Goal: Book appointment/travel/reservation

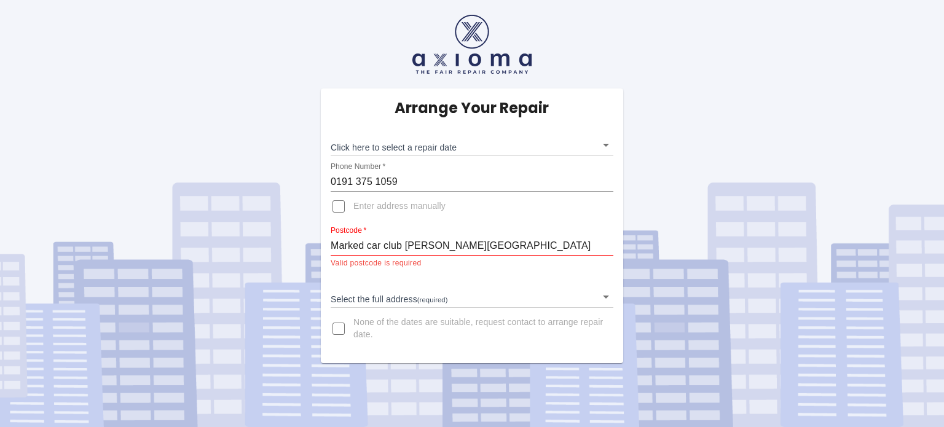
click at [423, 149] on body "Arrange Your Repair Click here to select a repair date ​ Phone Number   * [PHON…" at bounding box center [472, 213] width 944 height 427
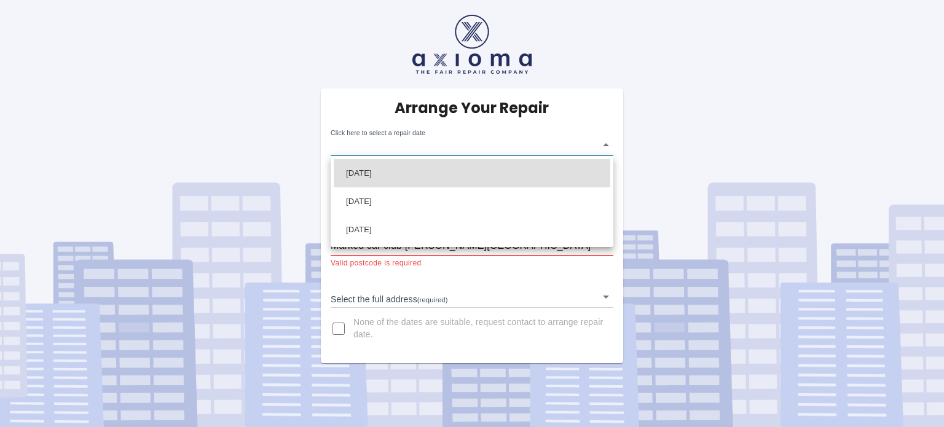
click at [662, 168] on div at bounding box center [472, 213] width 944 height 427
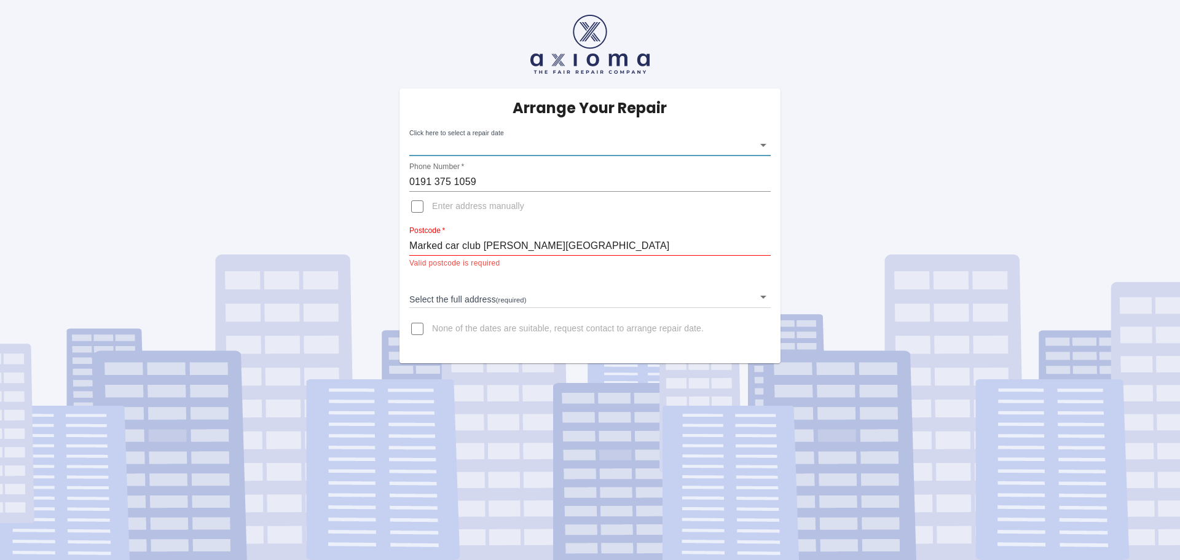
click at [637, 146] on body "Arrange Your Repair Click here to select a repair date ​ Phone Number   * [PHON…" at bounding box center [590, 280] width 1180 height 560
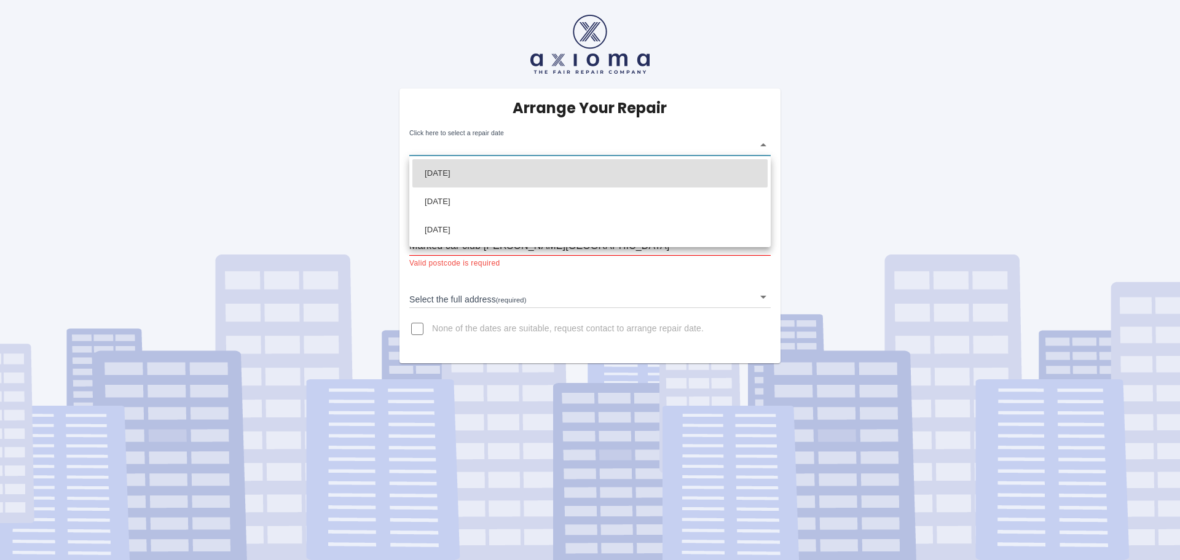
click at [635, 144] on div at bounding box center [590, 280] width 1180 height 560
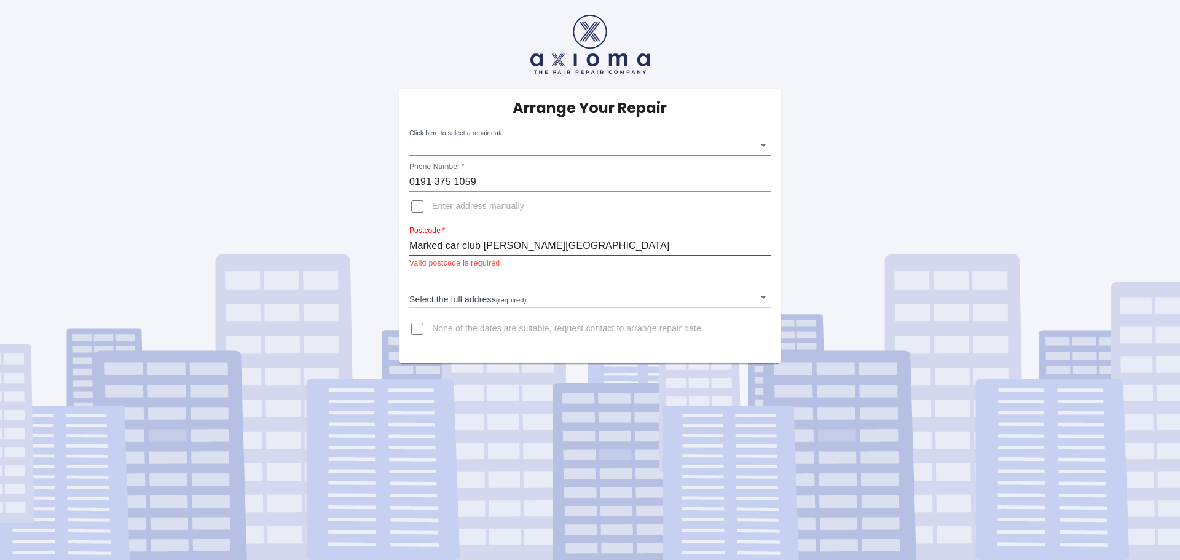
click at [509, 294] on body "Arrange Your Repair Click here to select a repair date ​ Phone Number   * [PHON…" at bounding box center [590, 280] width 1180 height 560
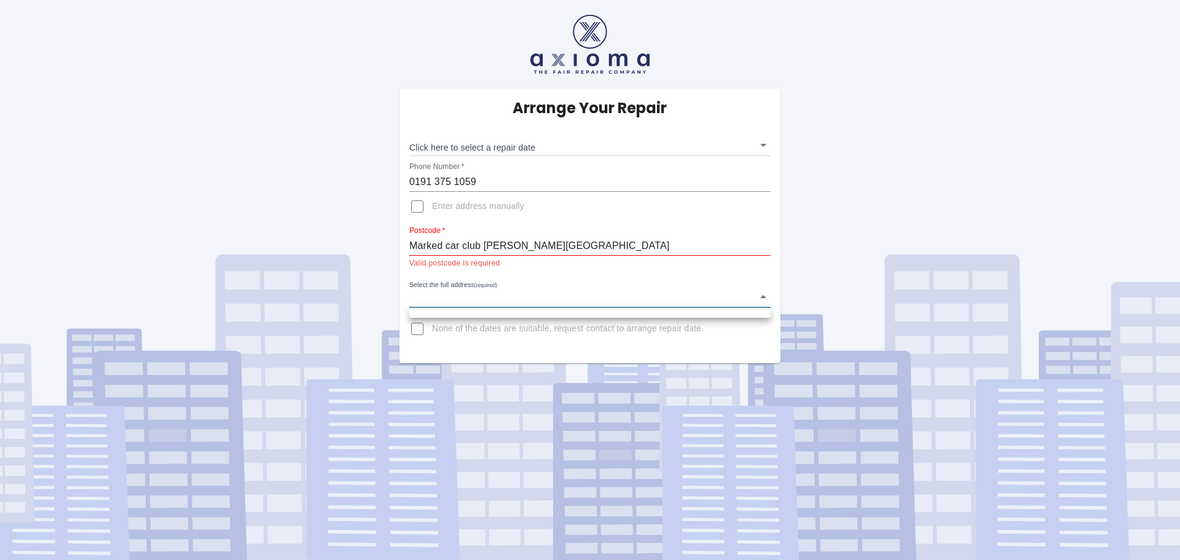
click at [888, 253] on div at bounding box center [590, 280] width 1180 height 560
click at [578, 145] on body "Arrange Your Repair Click here to select a repair date ​ Phone Number   * [PHON…" at bounding box center [590, 280] width 1180 height 560
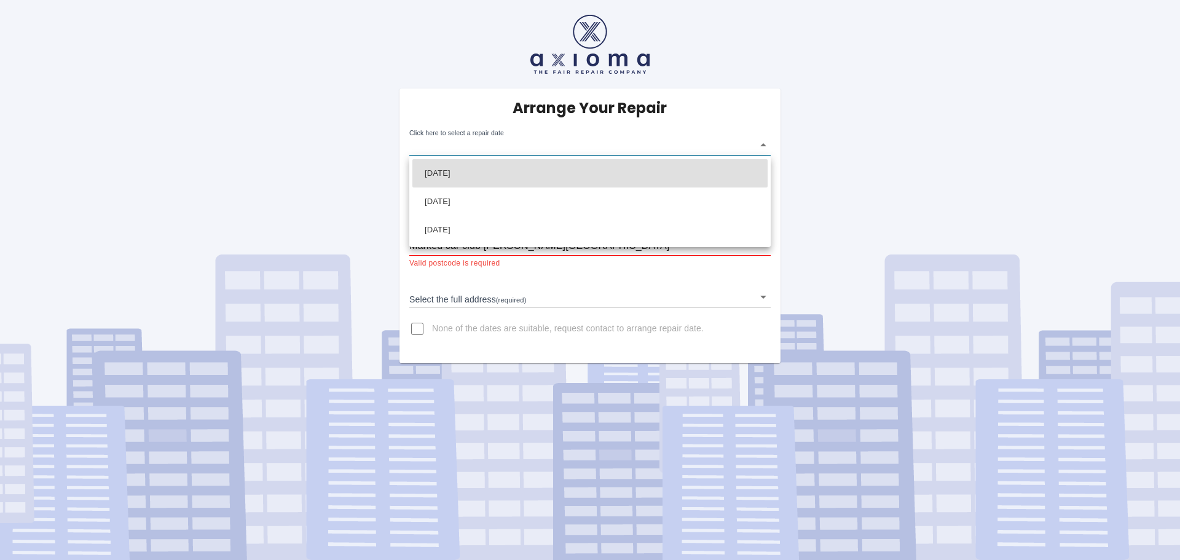
click at [825, 162] on div at bounding box center [590, 280] width 1180 height 560
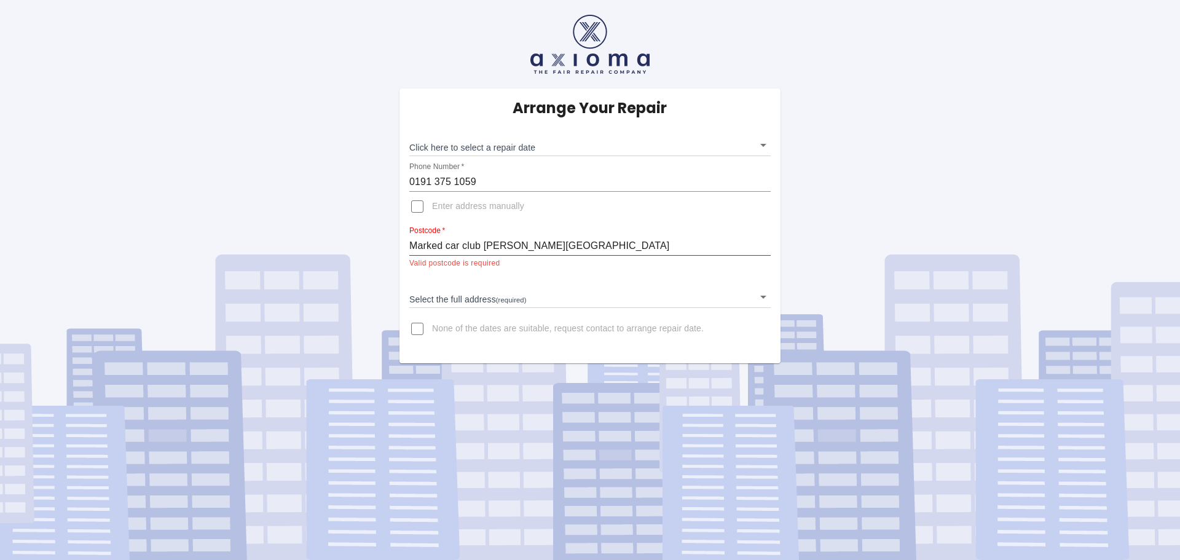
click at [412, 140] on body "Arrange Your Repair Click here to select a repair date ​ Phone Number   * [PHON…" at bounding box center [590, 280] width 1180 height 560
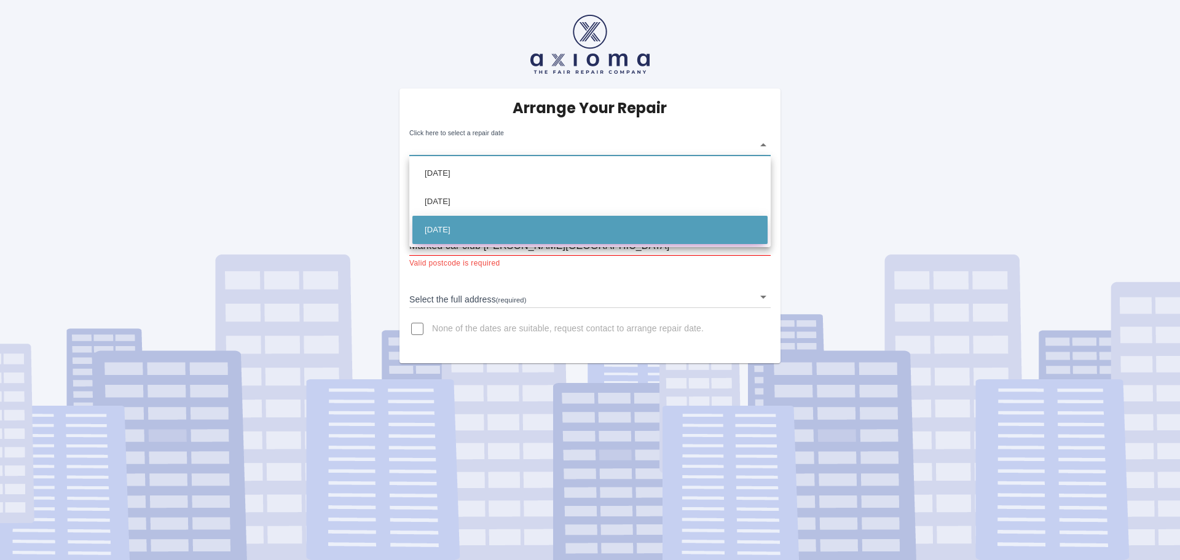
click at [544, 229] on li "[DATE]" at bounding box center [589, 230] width 355 height 28
type input "[DATE]T00:00:00.000Z"
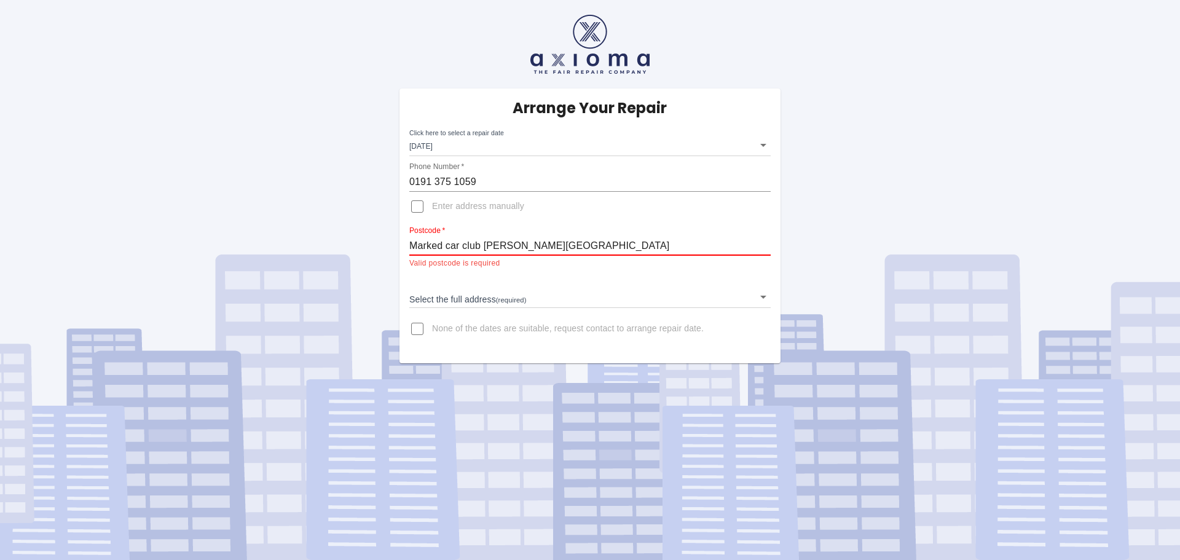
click at [672, 239] on input "Marked car club [PERSON_NAME][GEOGRAPHIC_DATA]" at bounding box center [589, 246] width 361 height 20
click at [943, 285] on div "Arrange Your Repair Click here to select a repair date [DATE] [DATE]T00:00:00.0…" at bounding box center [590, 181] width 1198 height 363
click at [663, 252] on input "Marked car club [PERSON_NAME][GEOGRAPHIC_DATA]" at bounding box center [589, 246] width 361 height 20
drag, startPoint x: 505, startPoint y: 243, endPoint x: 393, endPoint y: 251, distance: 112.7
click at [393, 251] on div "Arrange Your Repair Click here to select a repair date [DATE] [DATE]T00:00:00.0…" at bounding box center [589, 225] width 399 height 275
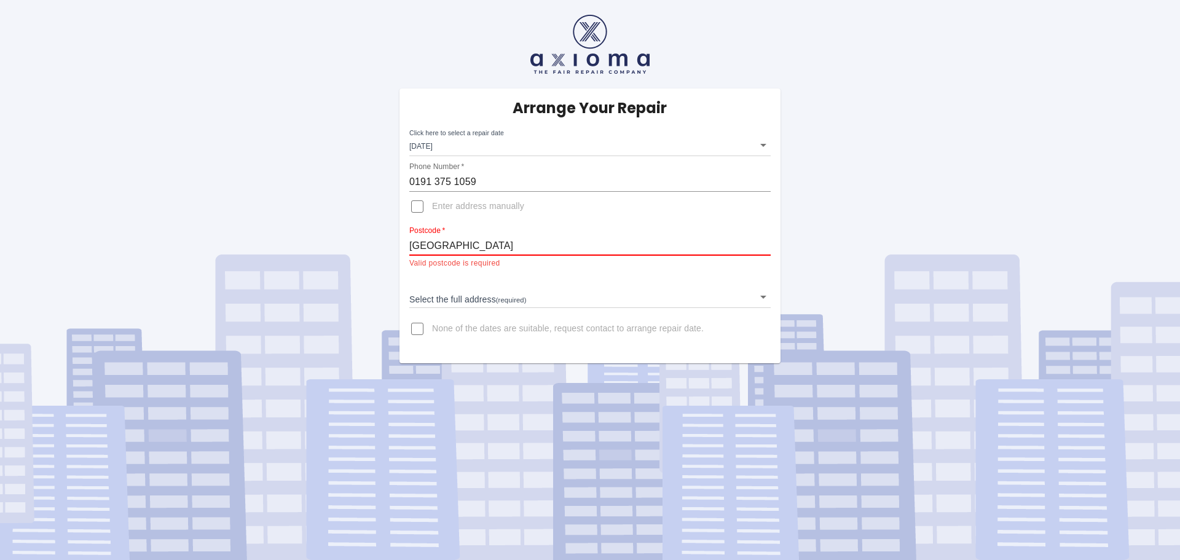
click at [634, 248] on input "[GEOGRAPHIC_DATA]" at bounding box center [589, 246] width 361 height 20
click at [909, 242] on div "Arrange Your Repair Click here to select a repair date [DATE] [DATE]T00:00:00.0…" at bounding box center [590, 181] width 1198 height 363
drag, startPoint x: 514, startPoint y: 238, endPoint x: 403, endPoint y: 245, distance: 111.4
click at [403, 245] on div "Arrange Your Repair Click here to select a repair date [DATE] [DATE]T00:00:00.0…" at bounding box center [589, 225] width 381 height 275
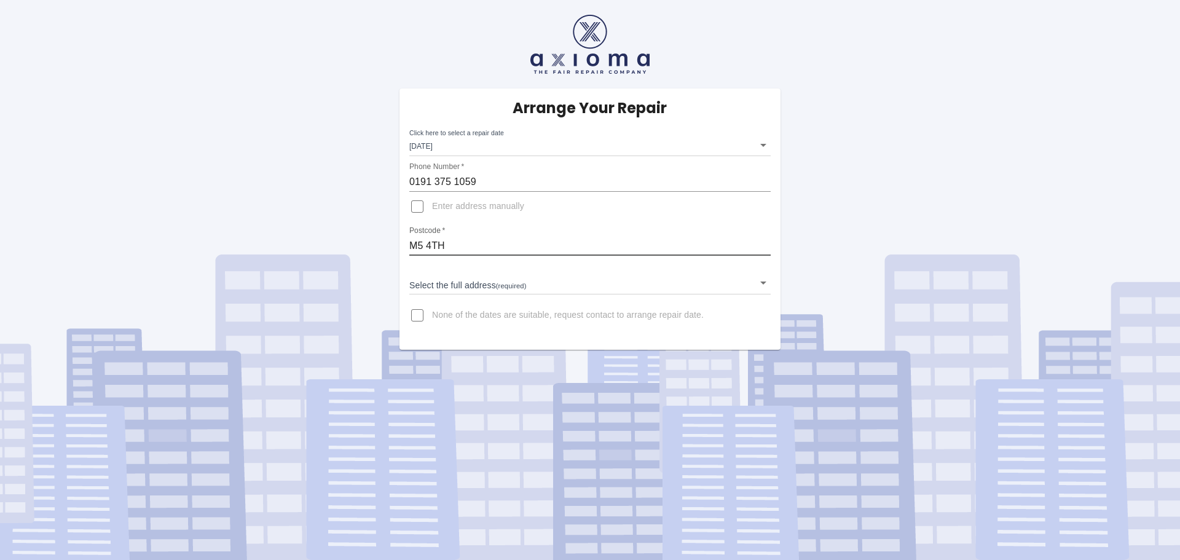
type input "M5 4TH"
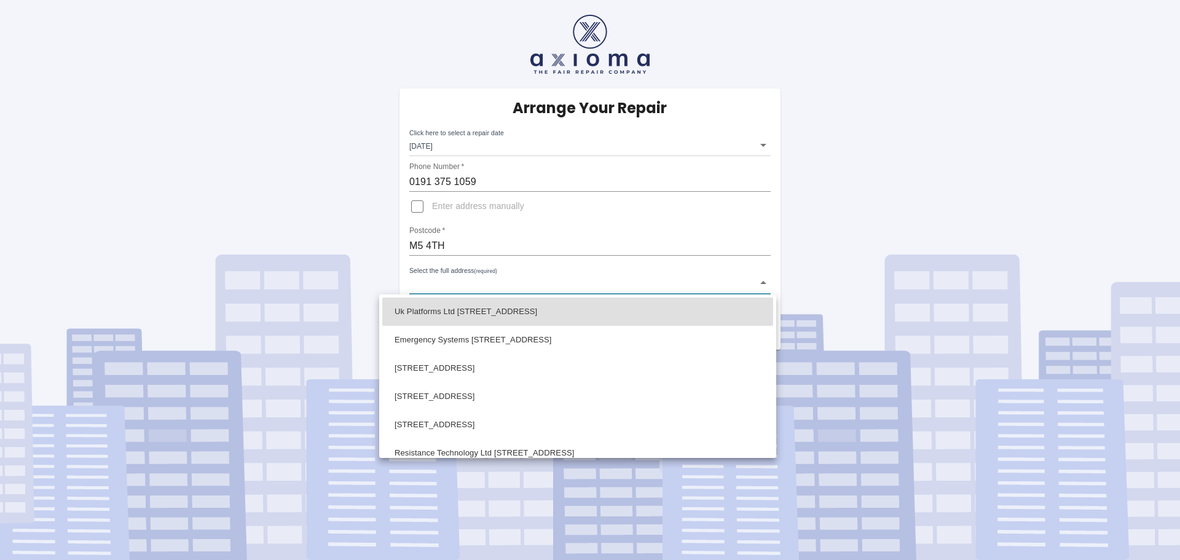
click at [652, 284] on body "Arrange Your Repair Click here to select a repair date [DATE] [DATE]T00:00:00.0…" at bounding box center [590, 280] width 1180 height 560
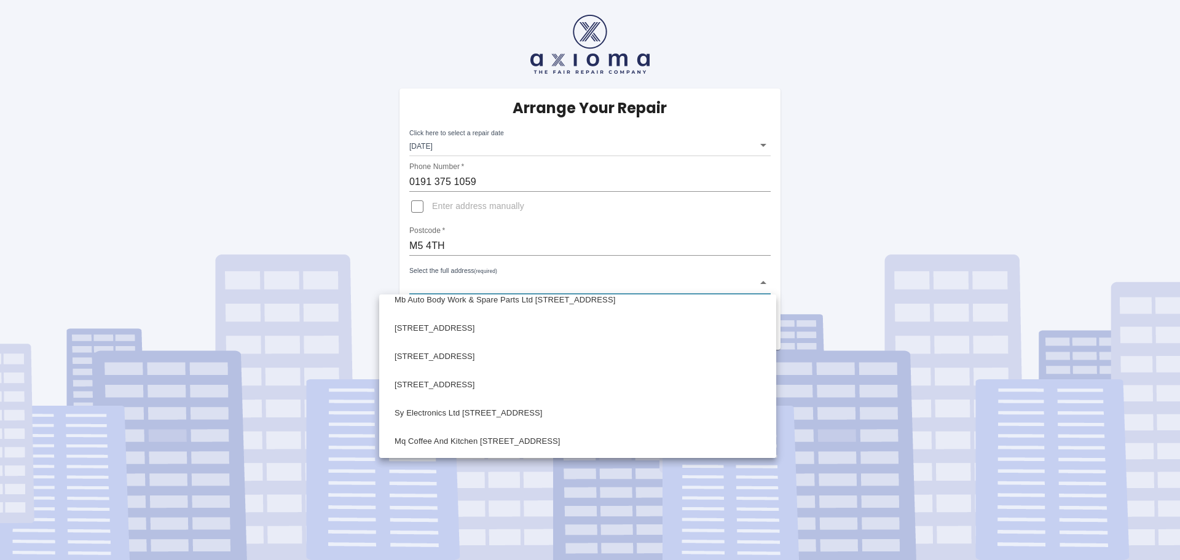
scroll to position [804, 0]
click at [943, 212] on div at bounding box center [590, 280] width 1180 height 560
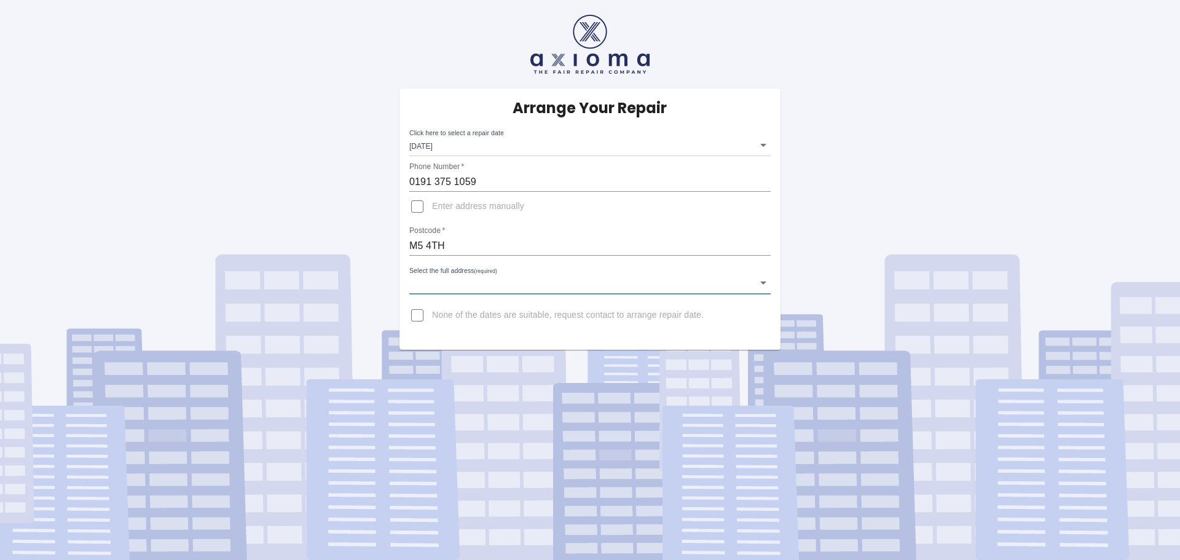
click at [506, 200] on label "Enter address manually" at bounding box center [464, 206] width 122 height 29
click at [432, 200] on input "Enter address manually" at bounding box center [417, 206] width 29 height 29
checkbox input "true"
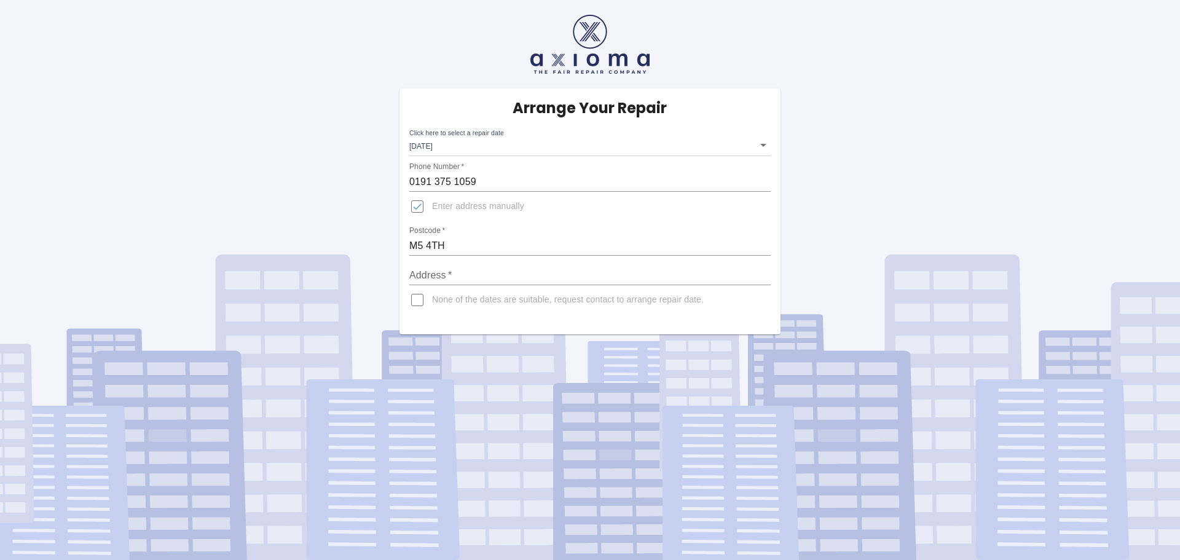
click at [487, 275] on input "Address   *" at bounding box center [589, 275] width 361 height 20
click at [624, 277] on input "Address   *" at bounding box center [589, 275] width 361 height 20
paste input "[GEOGRAPHIC_DATA], [GEOGRAPHIC_DATA], [GEOGRAPHIC_DATA] (next to entrance to [G…"
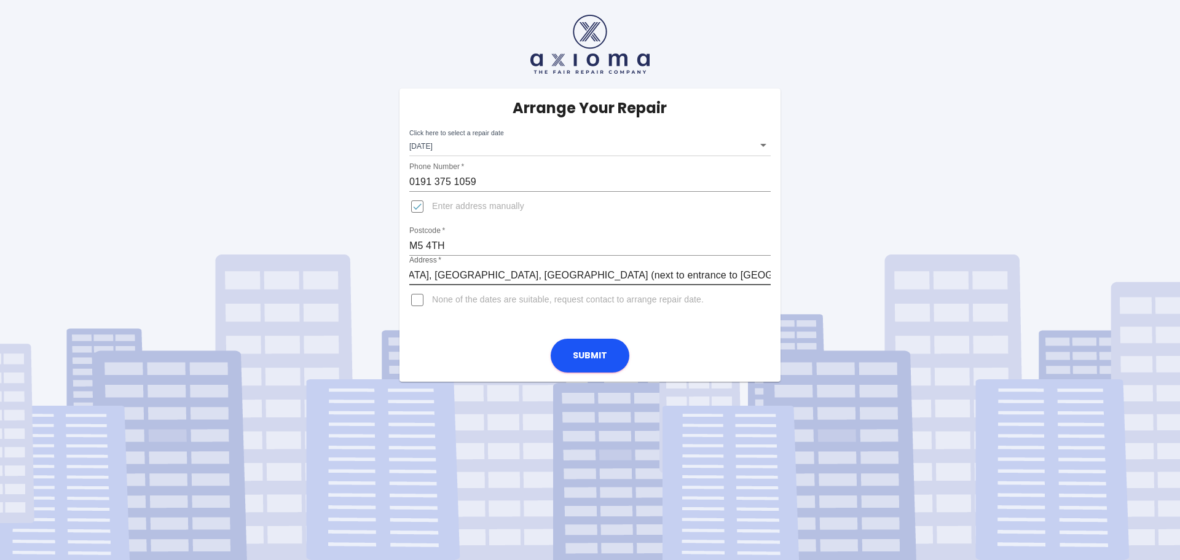
scroll to position [0, 89]
type input "[GEOGRAPHIC_DATA], [GEOGRAPHIC_DATA], [GEOGRAPHIC_DATA] (next to entrance to [G…"
click at [602, 356] on button "Submit" at bounding box center [590, 356] width 79 height 34
